Goal: Download file/media

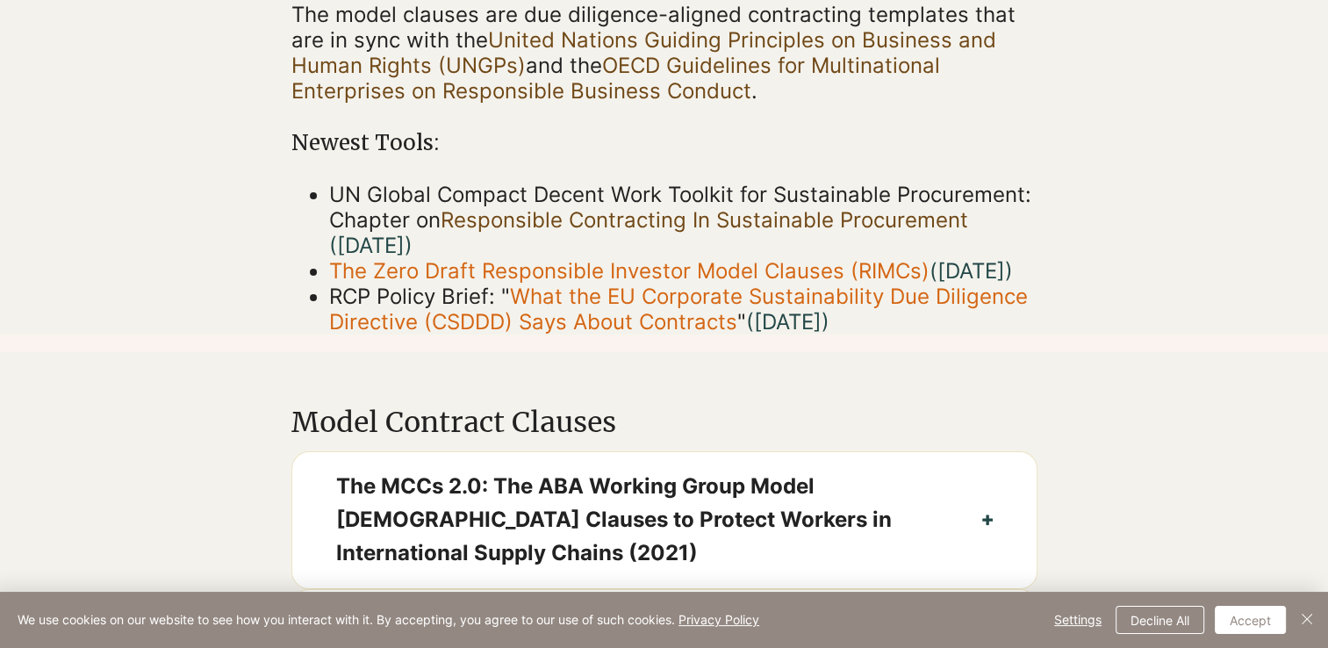
scroll to position [614, 0]
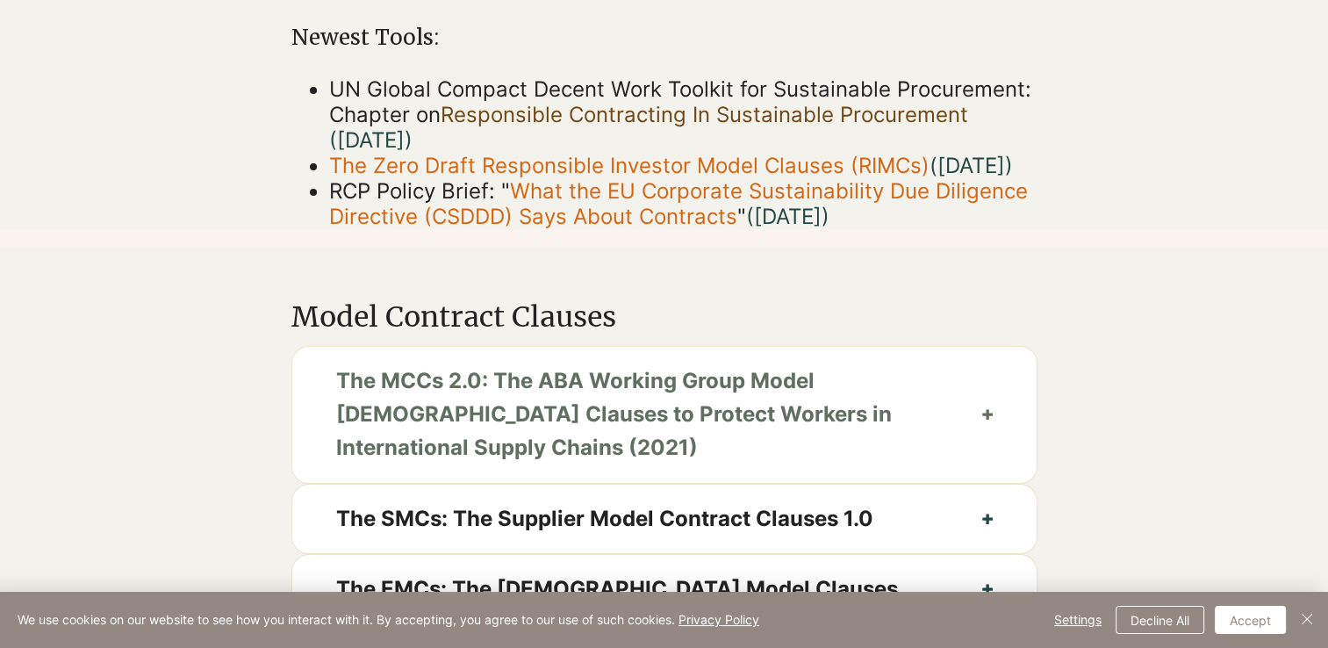
click at [985, 419] on icon "button" at bounding box center [987, 414] width 11 height 11
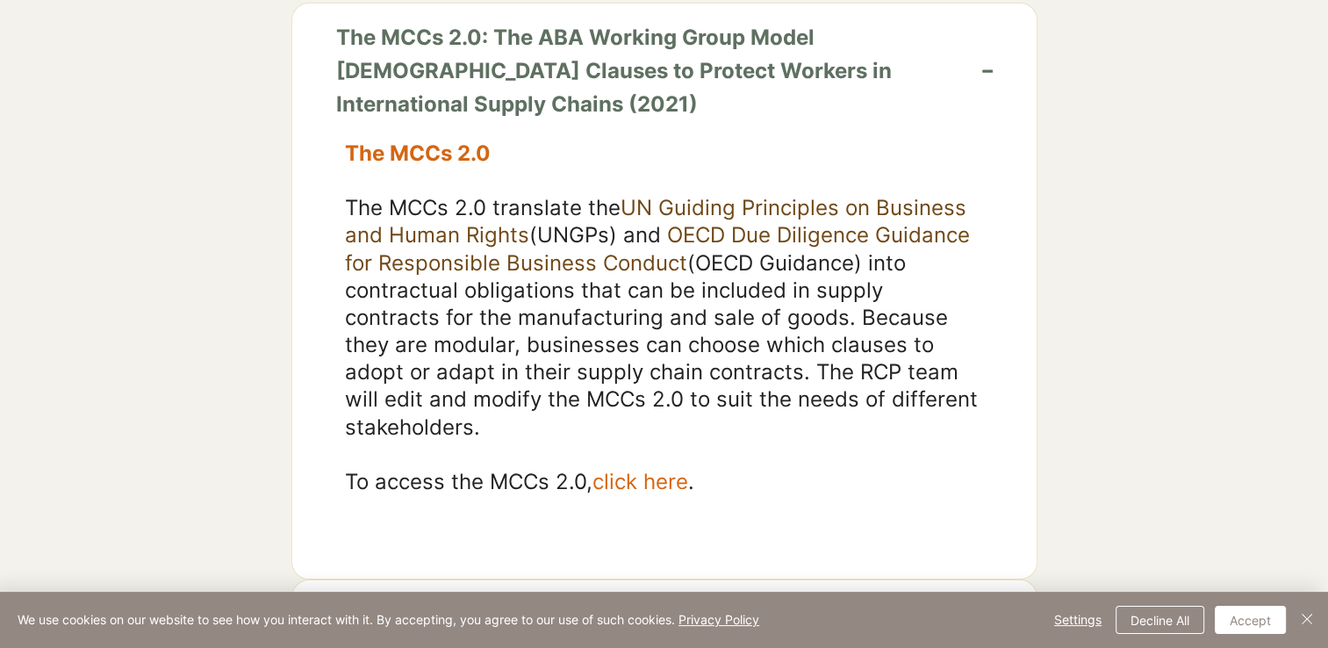
scroll to position [965, 0]
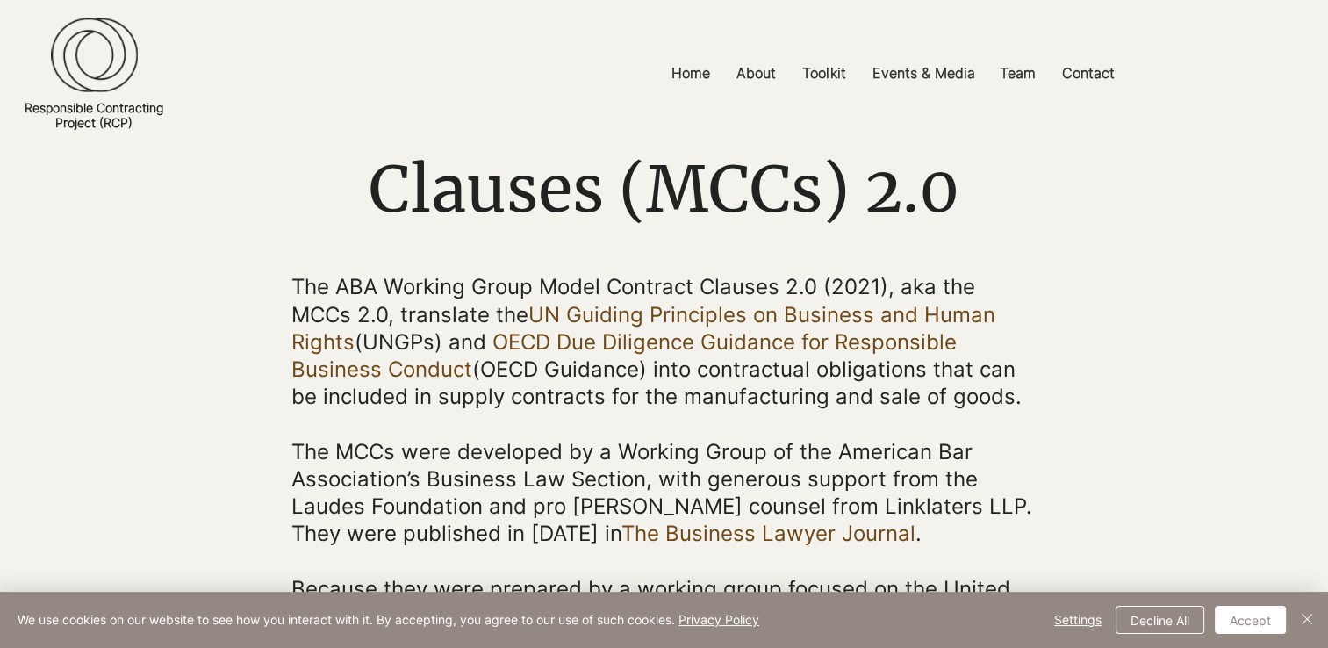
scroll to position [175, 0]
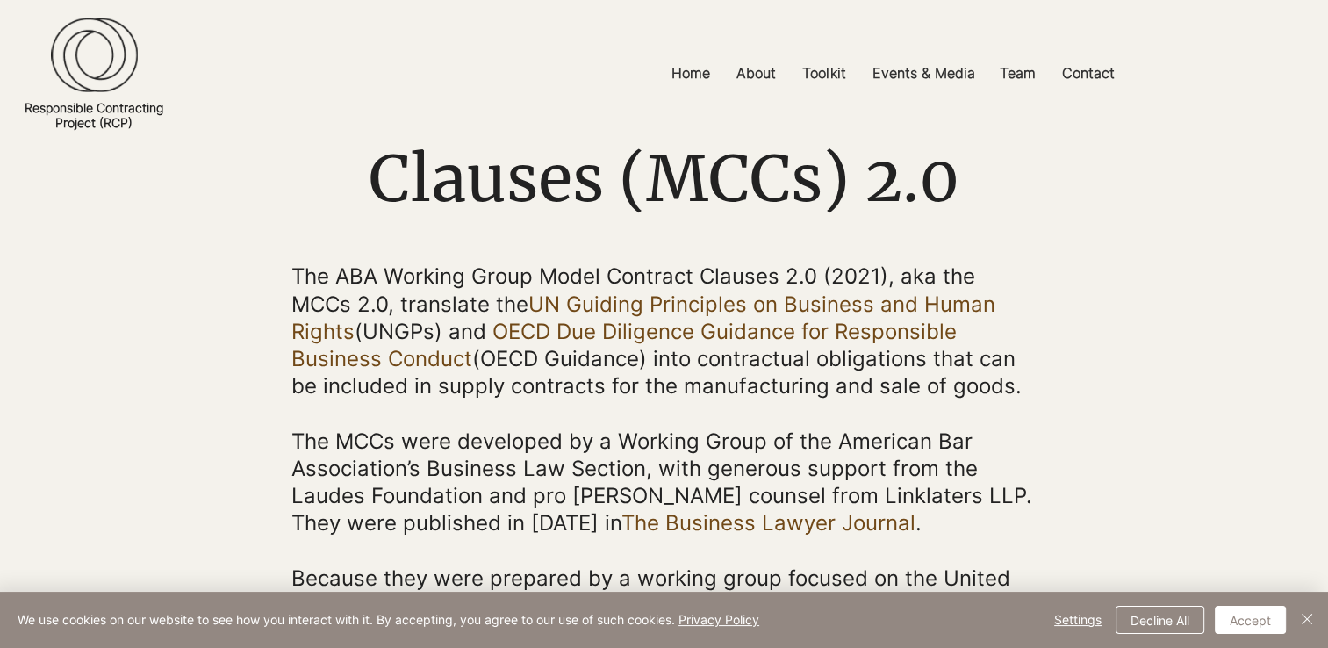
click at [130, 390] on div "main content" at bounding box center [664, 612] width 1328 height 1106
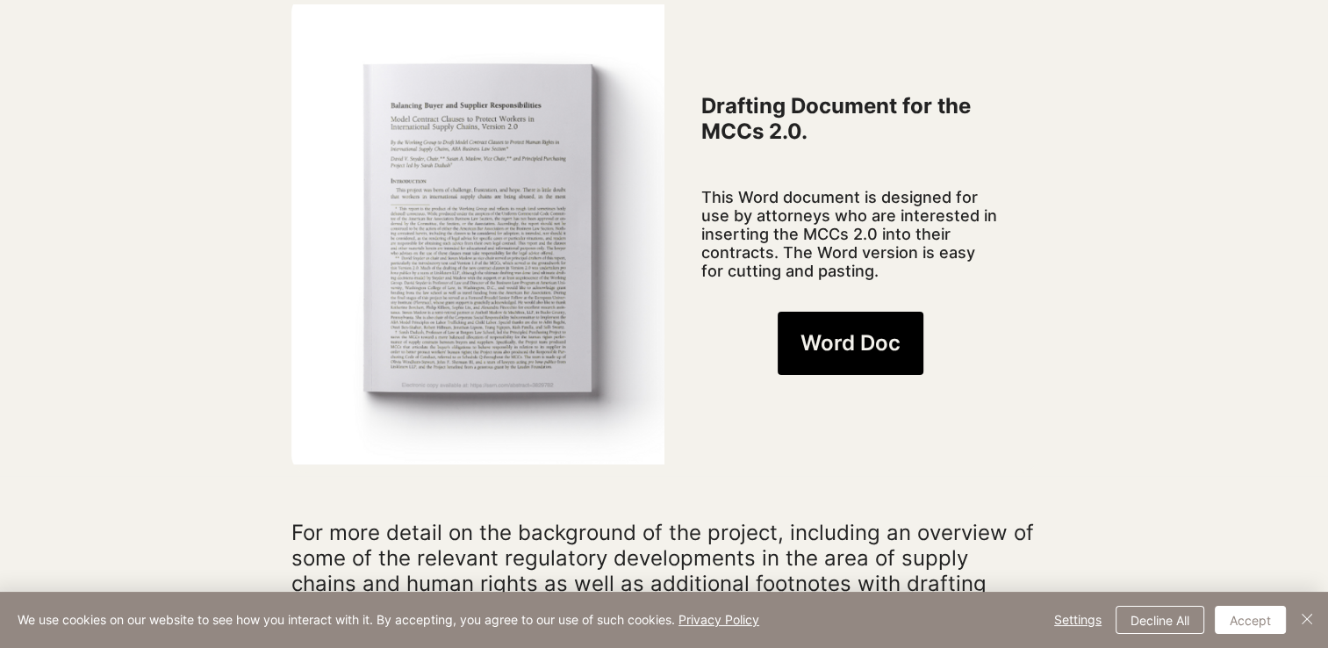
scroll to position [1404, 0]
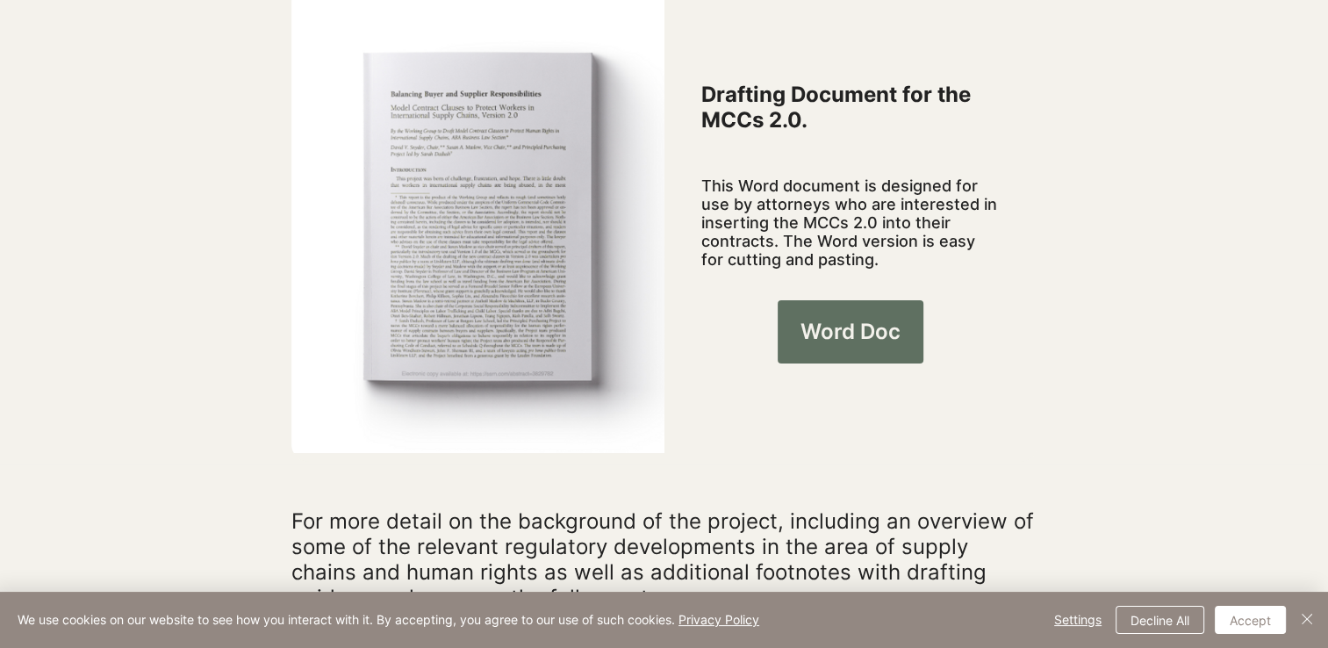
click at [881, 334] on link "Word Doc" at bounding box center [850, 331] width 146 height 63
click at [80, 262] on div at bounding box center [664, 201] width 1328 height 526
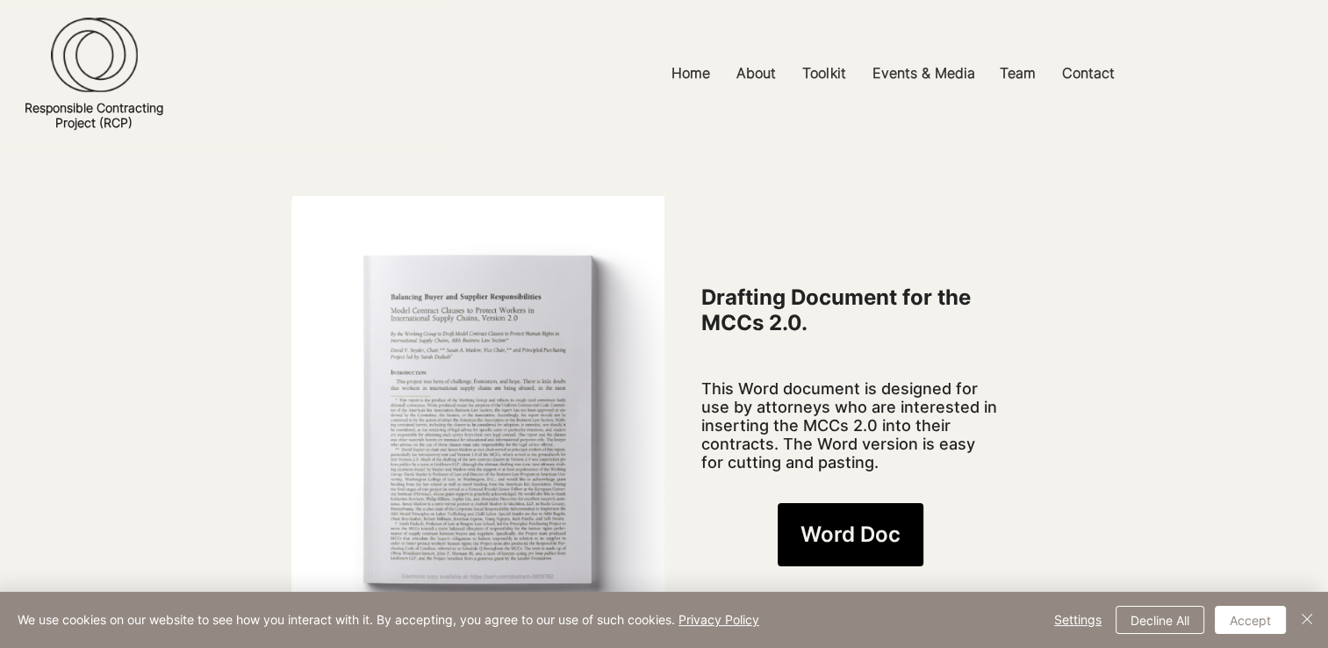
scroll to position [1316, 0]
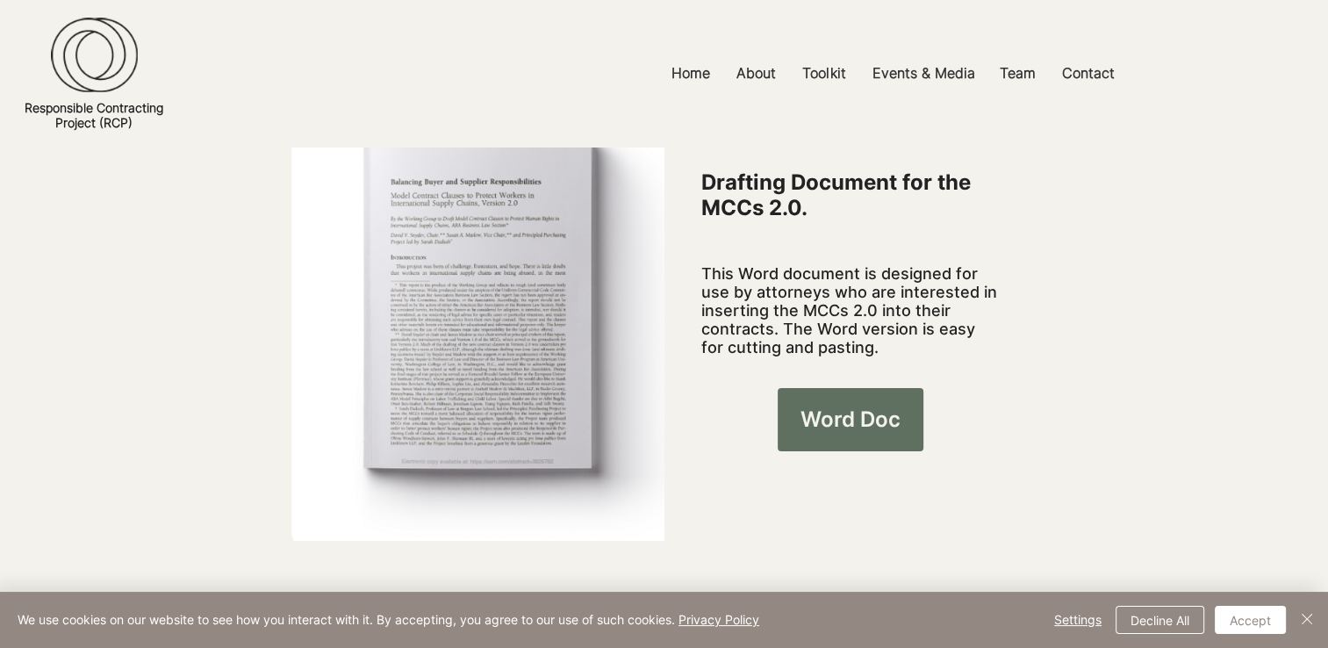
click at [894, 405] on span "Word Doc" at bounding box center [850, 420] width 100 height 30
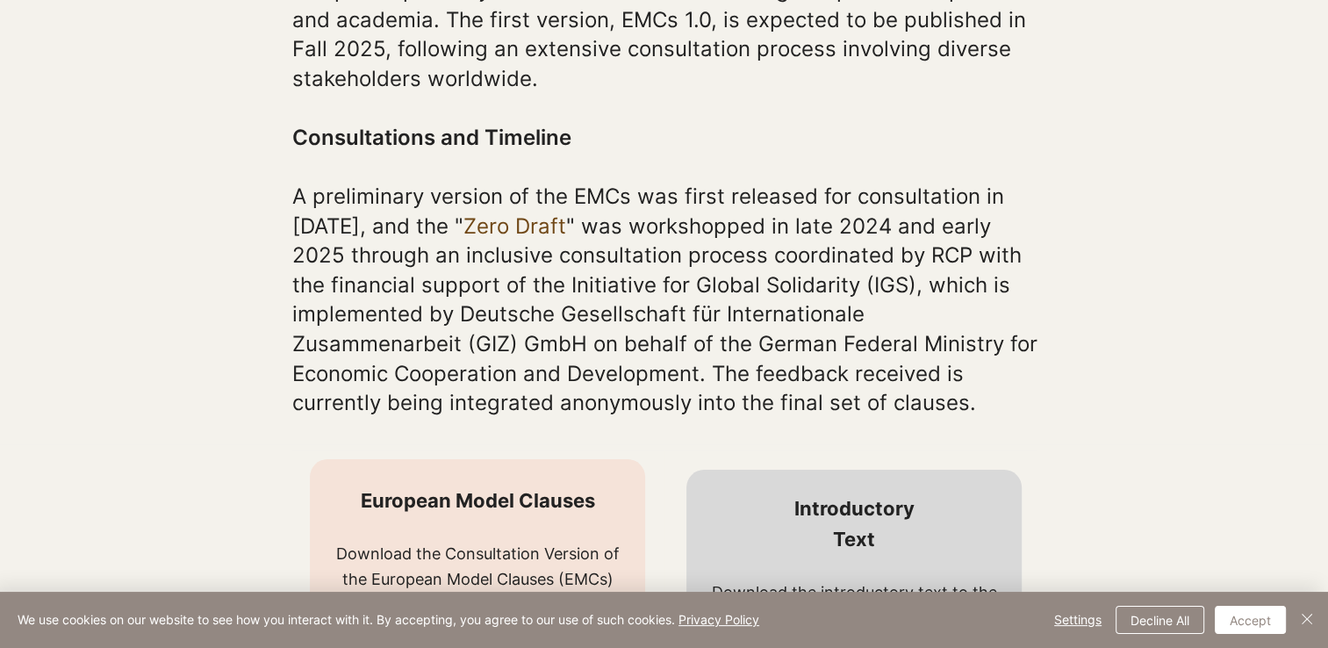
scroll to position [965, 0]
